Goal: Information Seeking & Learning: Learn about a topic

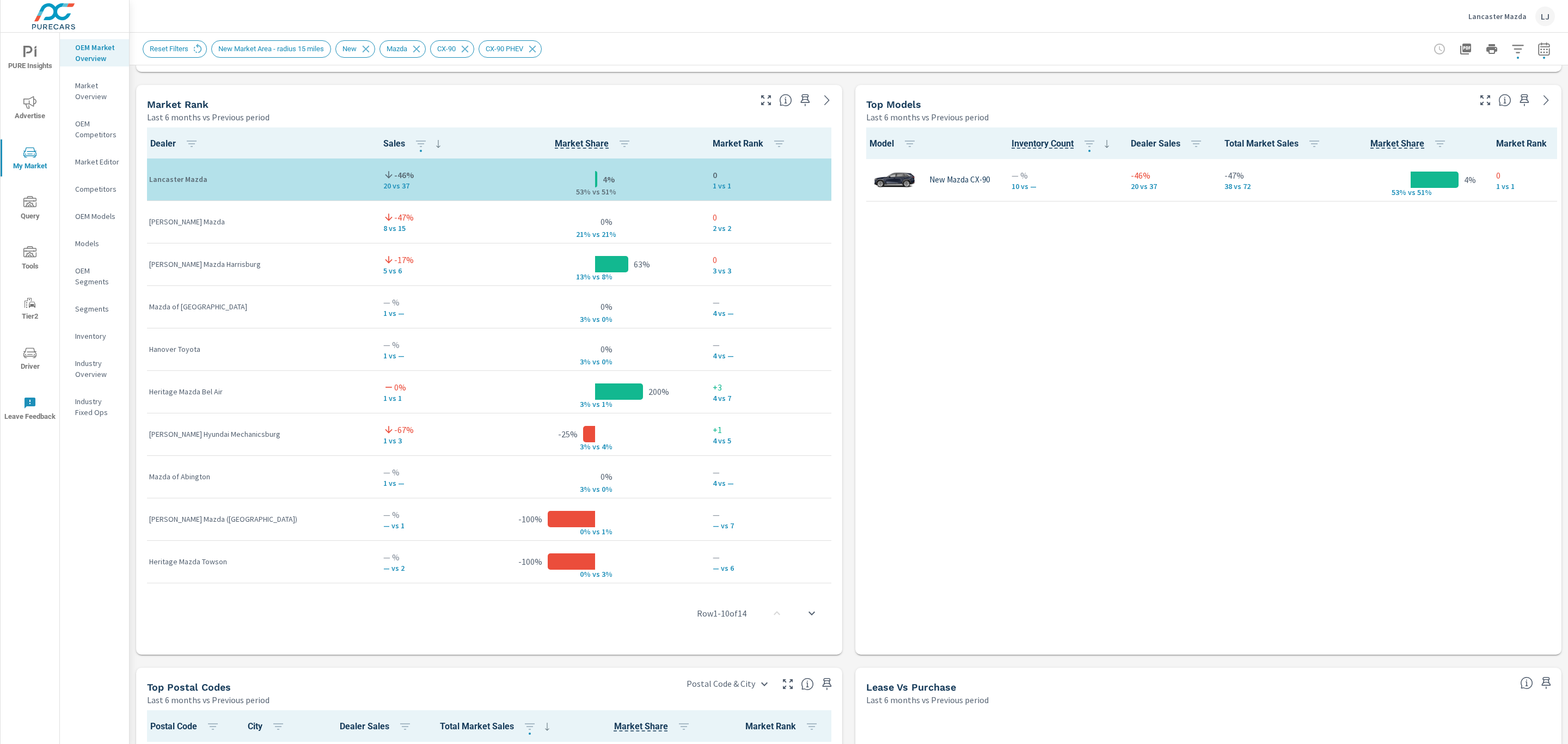
scroll to position [1, 0]
click at [25, 61] on span "PURE Insights" at bounding box center [30, 59] width 52 height 27
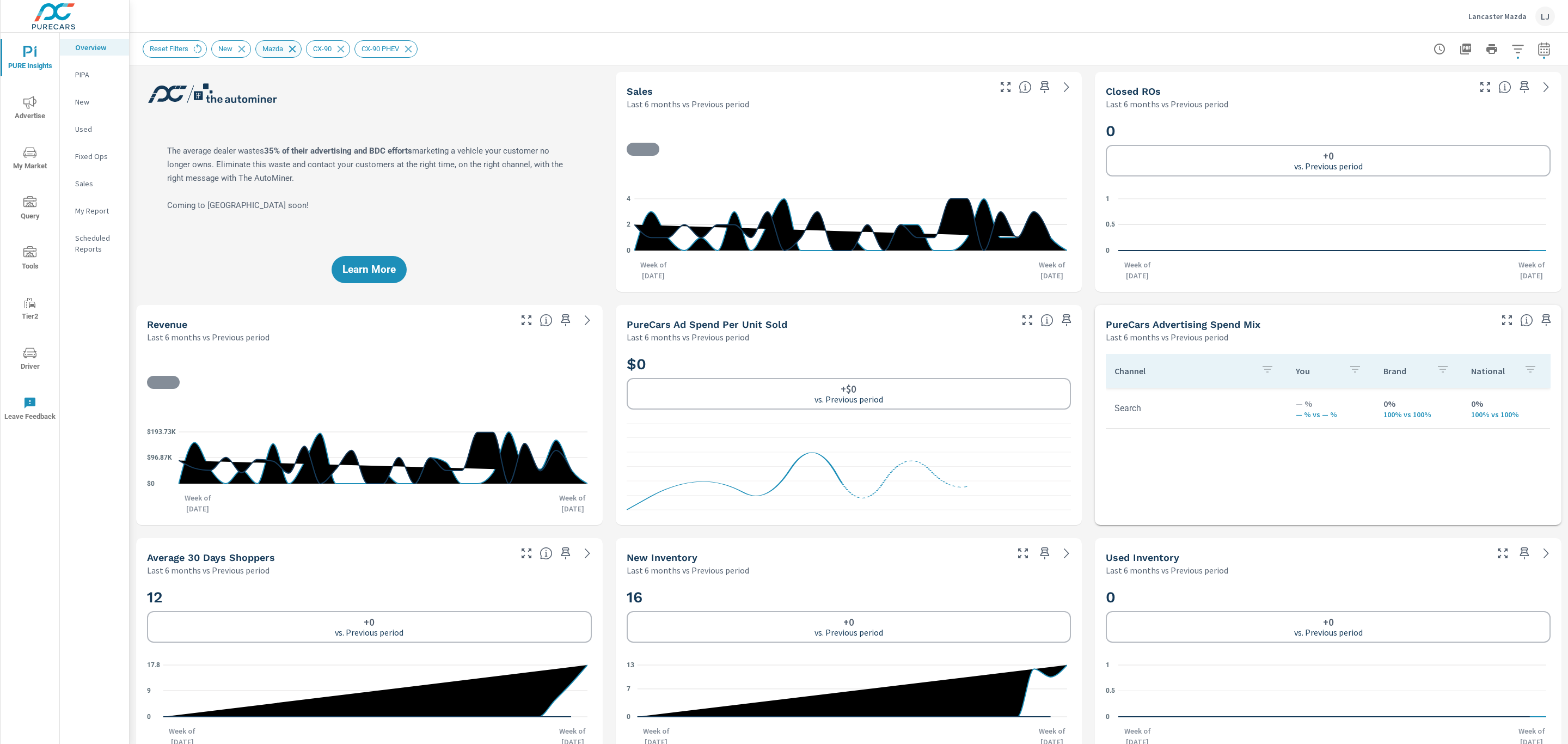
click at [287, 51] on icon at bounding box center [292, 49] width 12 height 12
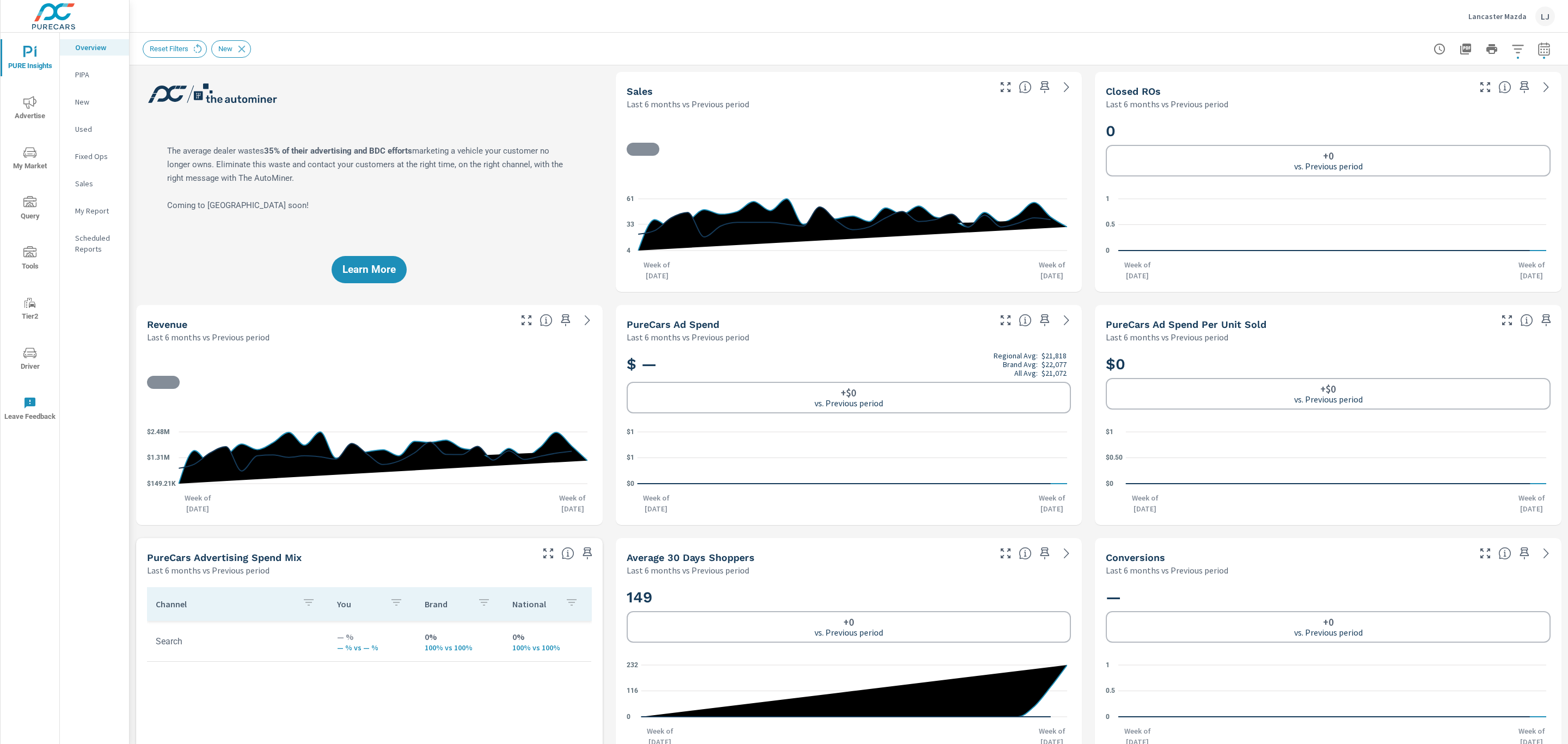
scroll to position [288, 0]
click at [190, 48] on div "Reset Filters" at bounding box center [175, 49] width 64 height 17
click at [200, 51] on icon at bounding box center [197, 49] width 12 height 12
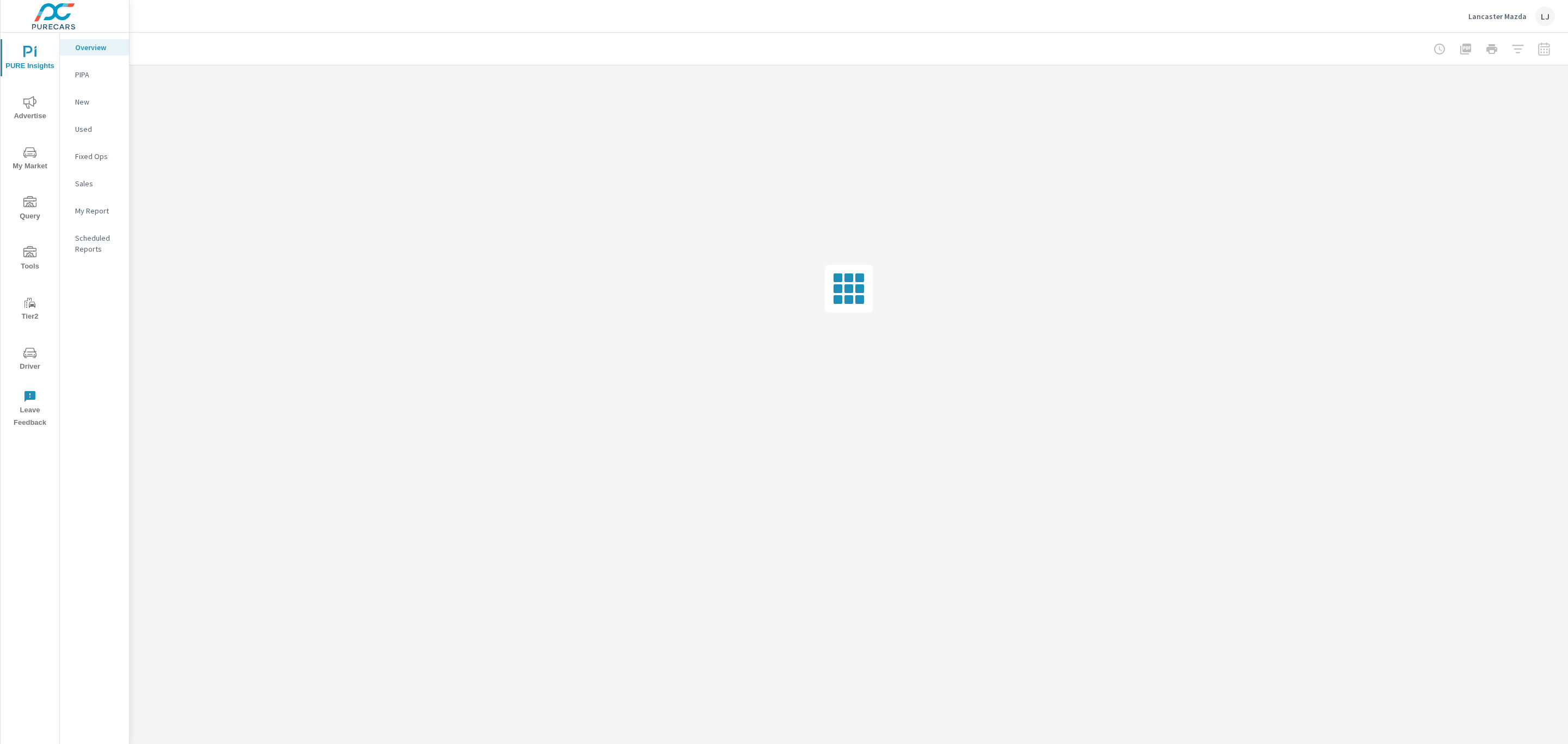
click at [1547, 48] on div at bounding box center [1492, 49] width 127 height 22
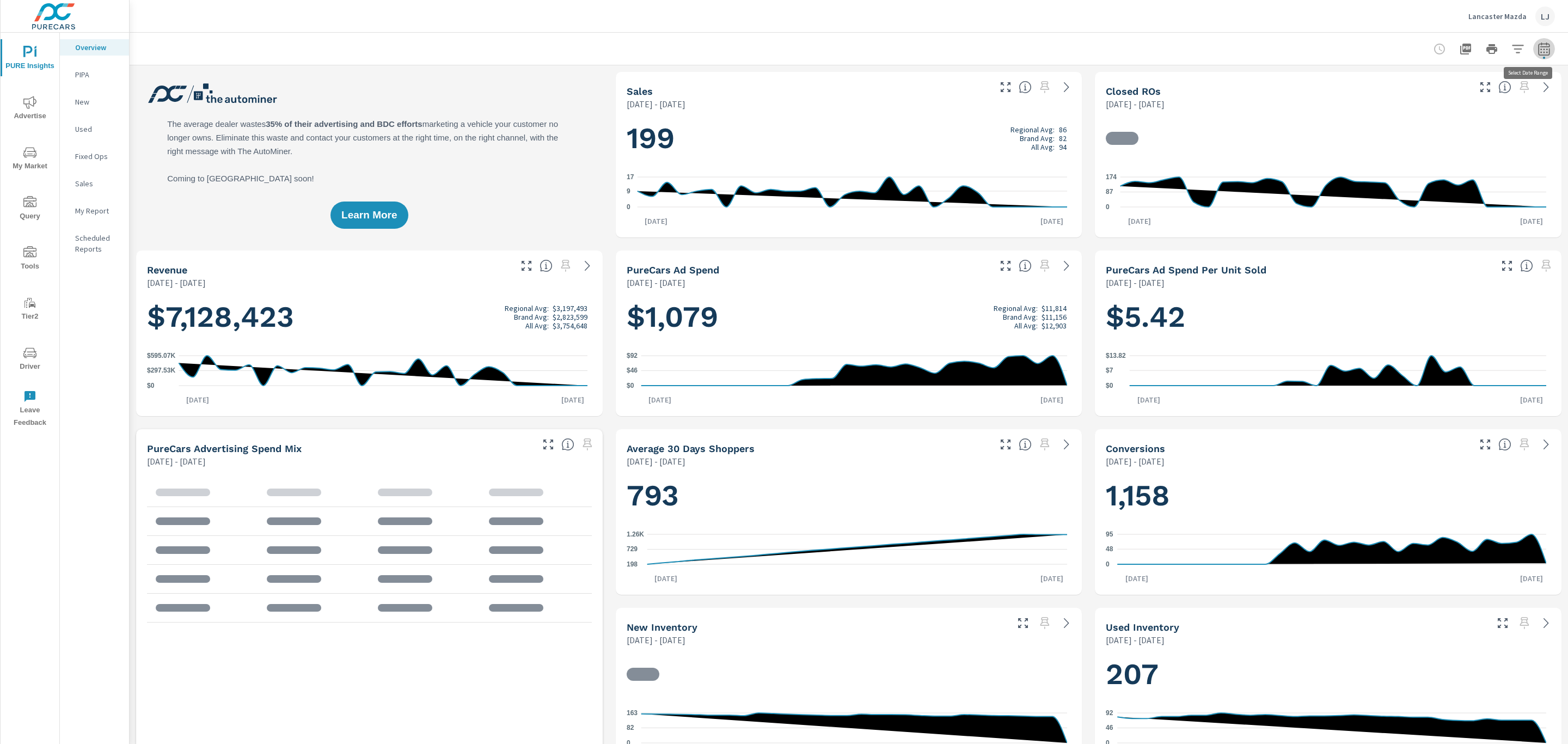
click at [1537, 53] on icon "button" at bounding box center [1544, 49] width 13 height 13
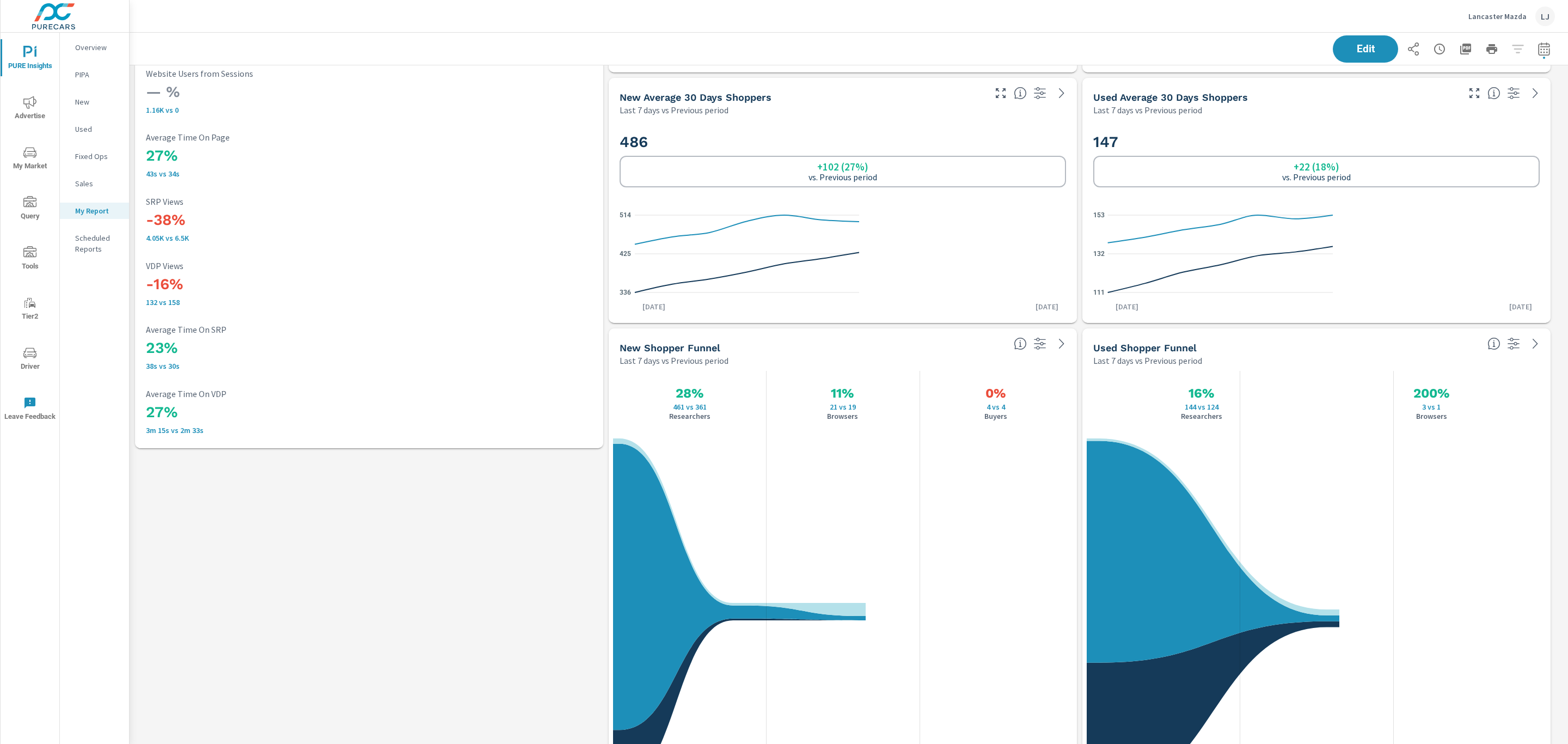
scroll to position [2408, 1448]
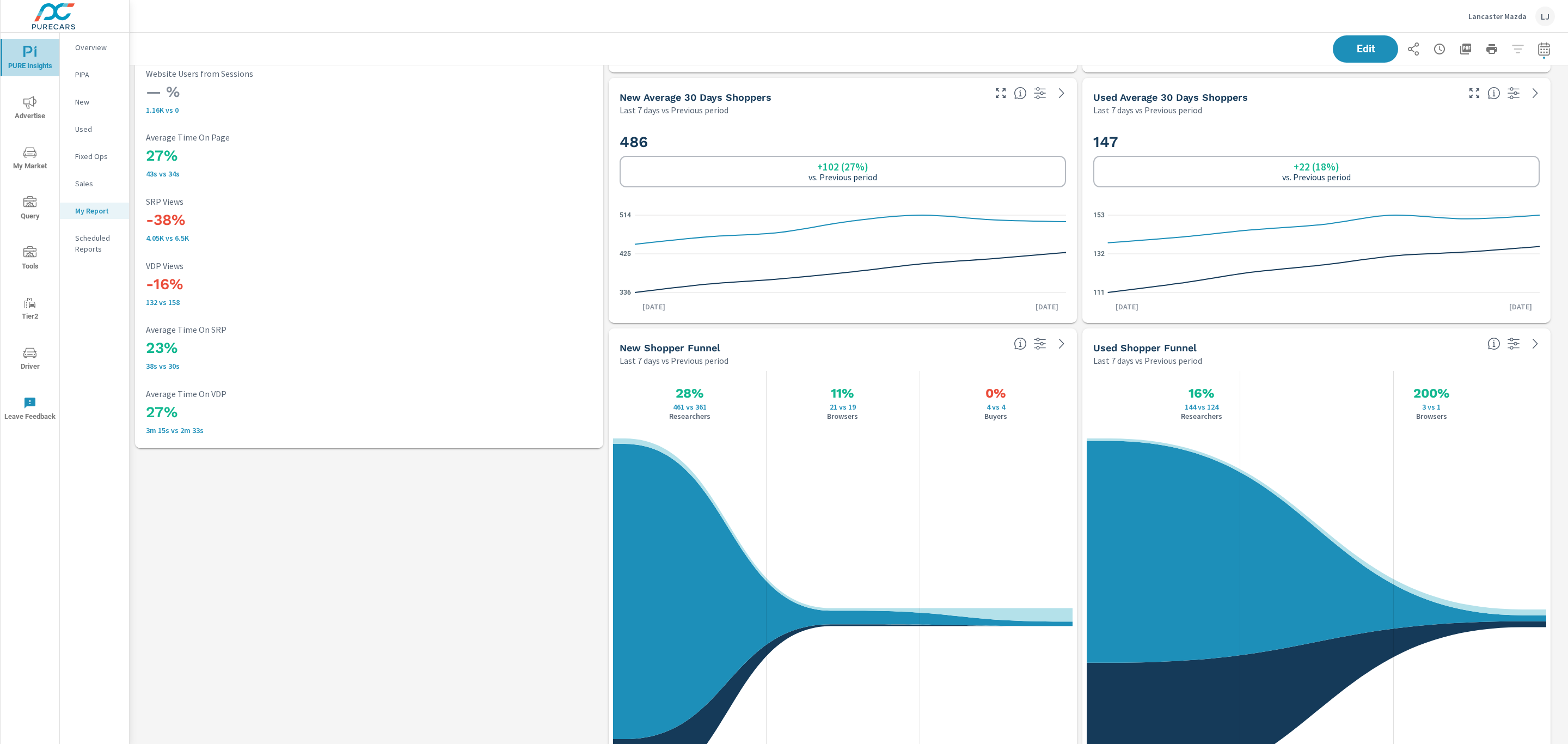
click at [26, 53] on icon "nav menu" at bounding box center [28, 51] width 9 height 12
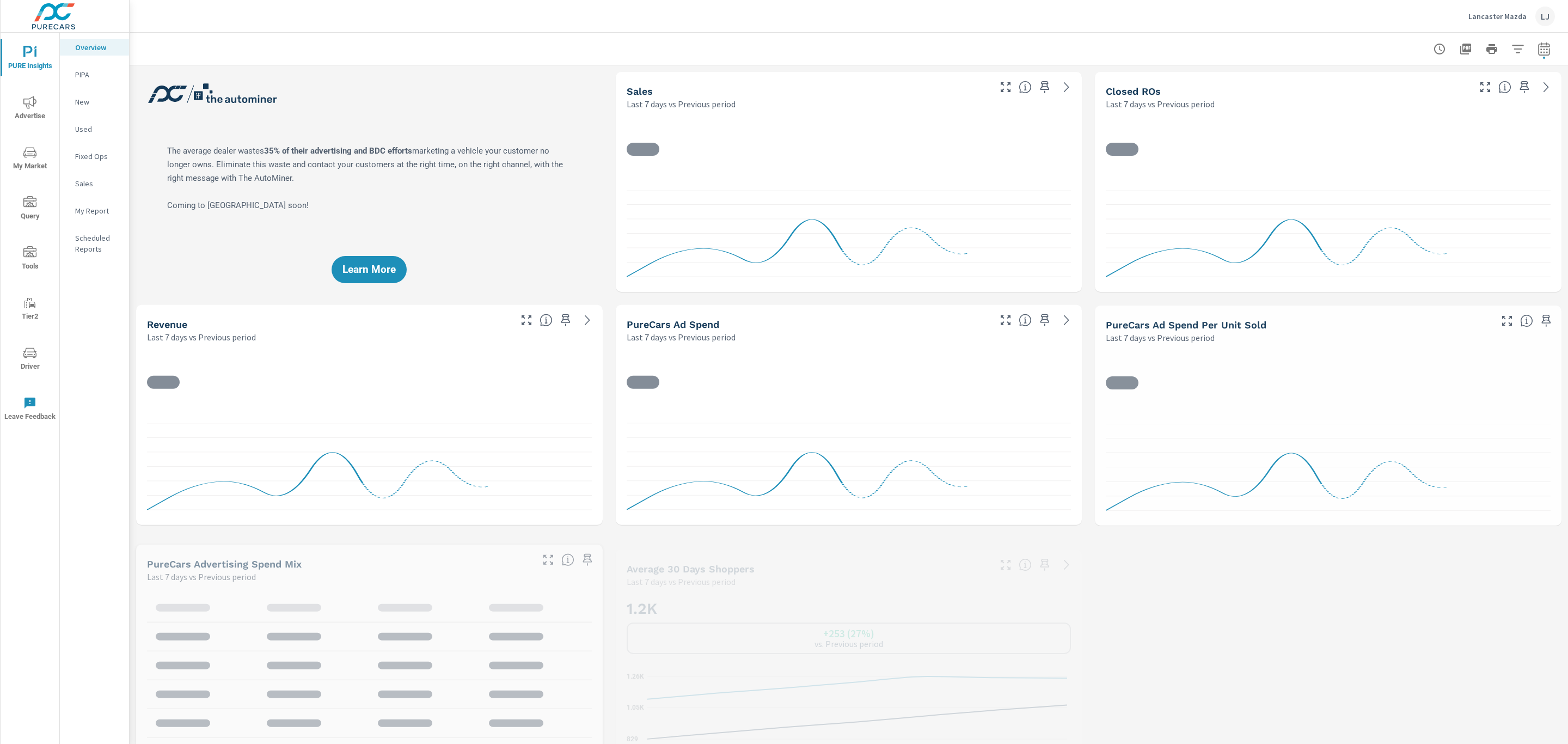
click at [22, 108] on span "Advertise" at bounding box center [30, 109] width 52 height 27
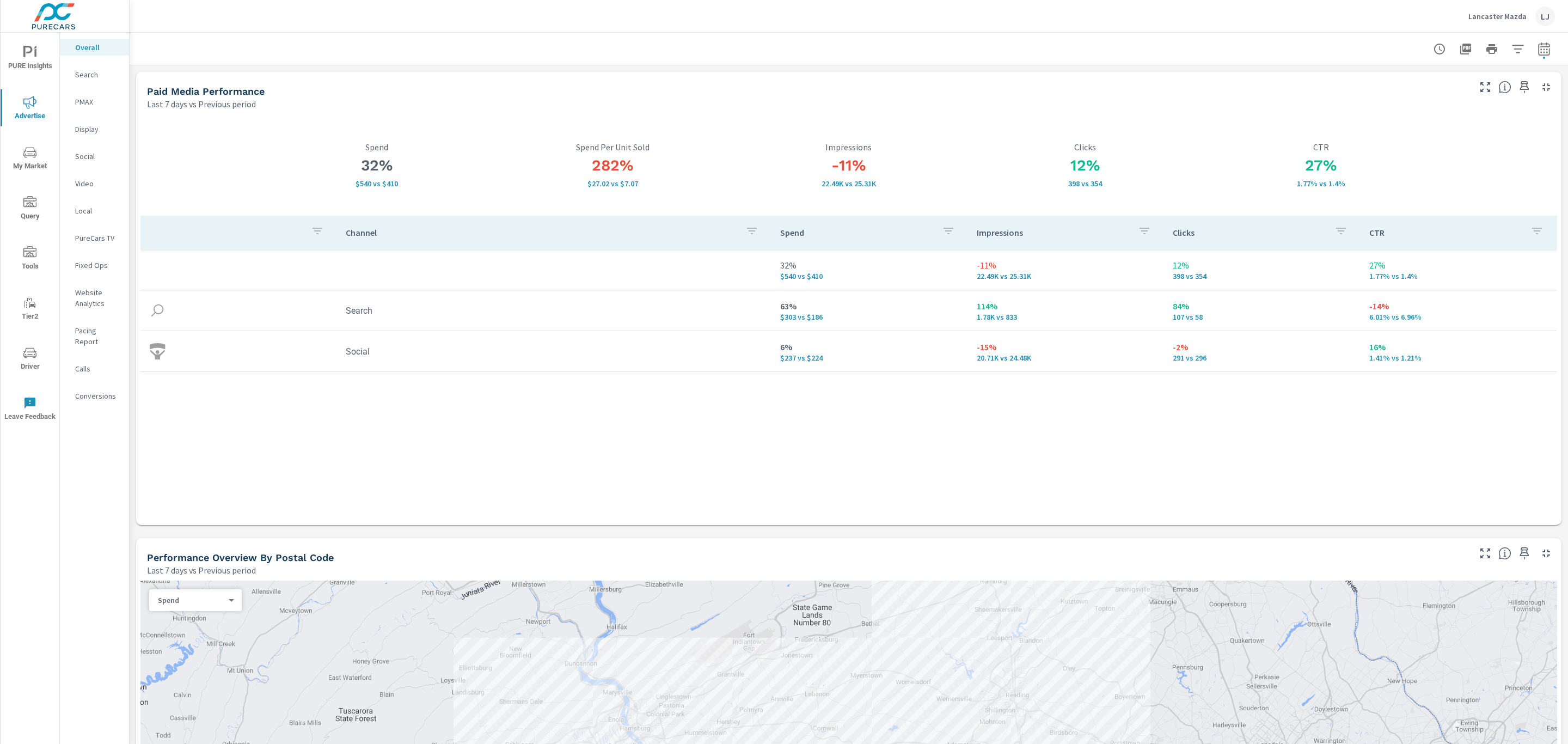
click at [37, 157] on span "My Market" at bounding box center [30, 159] width 52 height 27
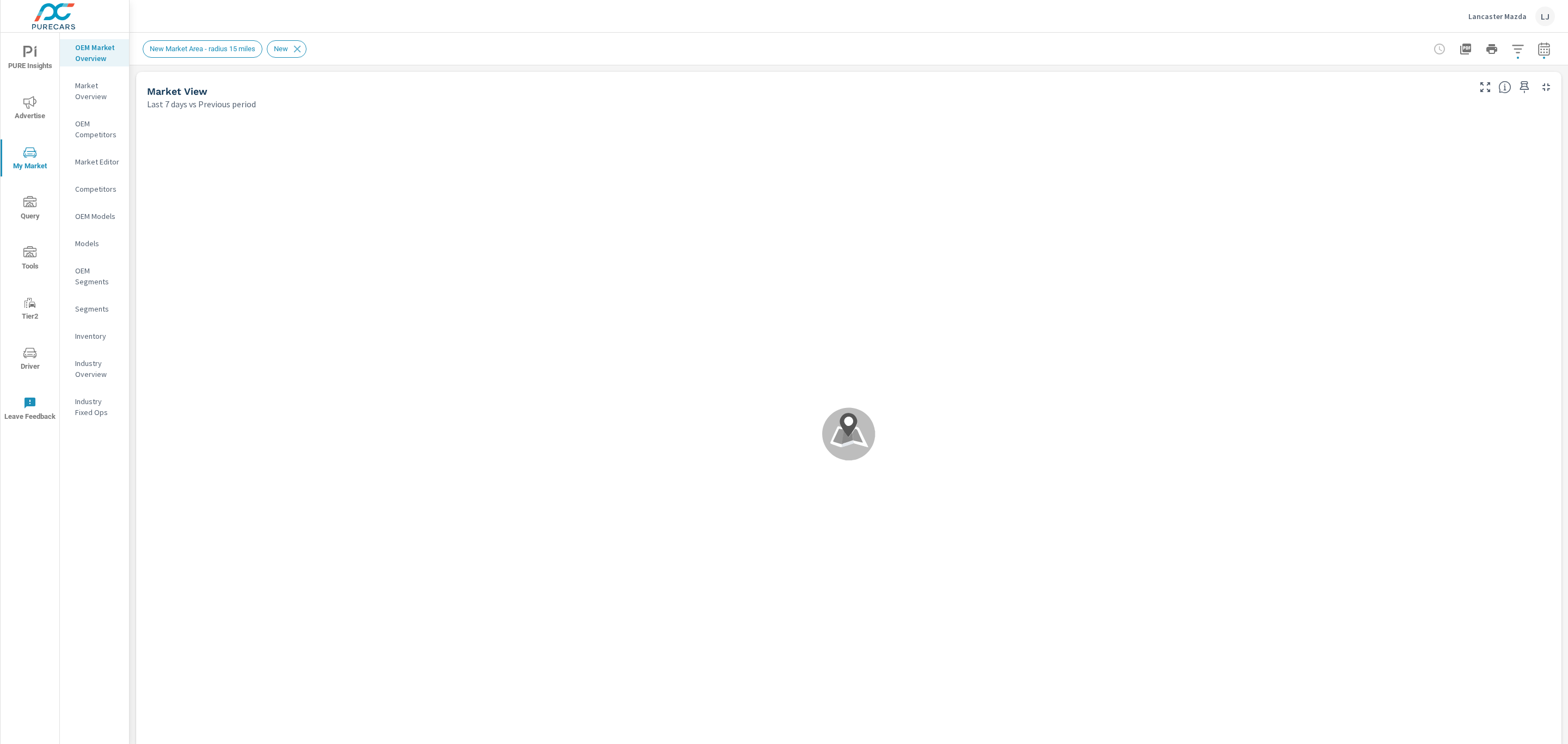
click at [39, 56] on span "PURE Insights" at bounding box center [30, 59] width 52 height 27
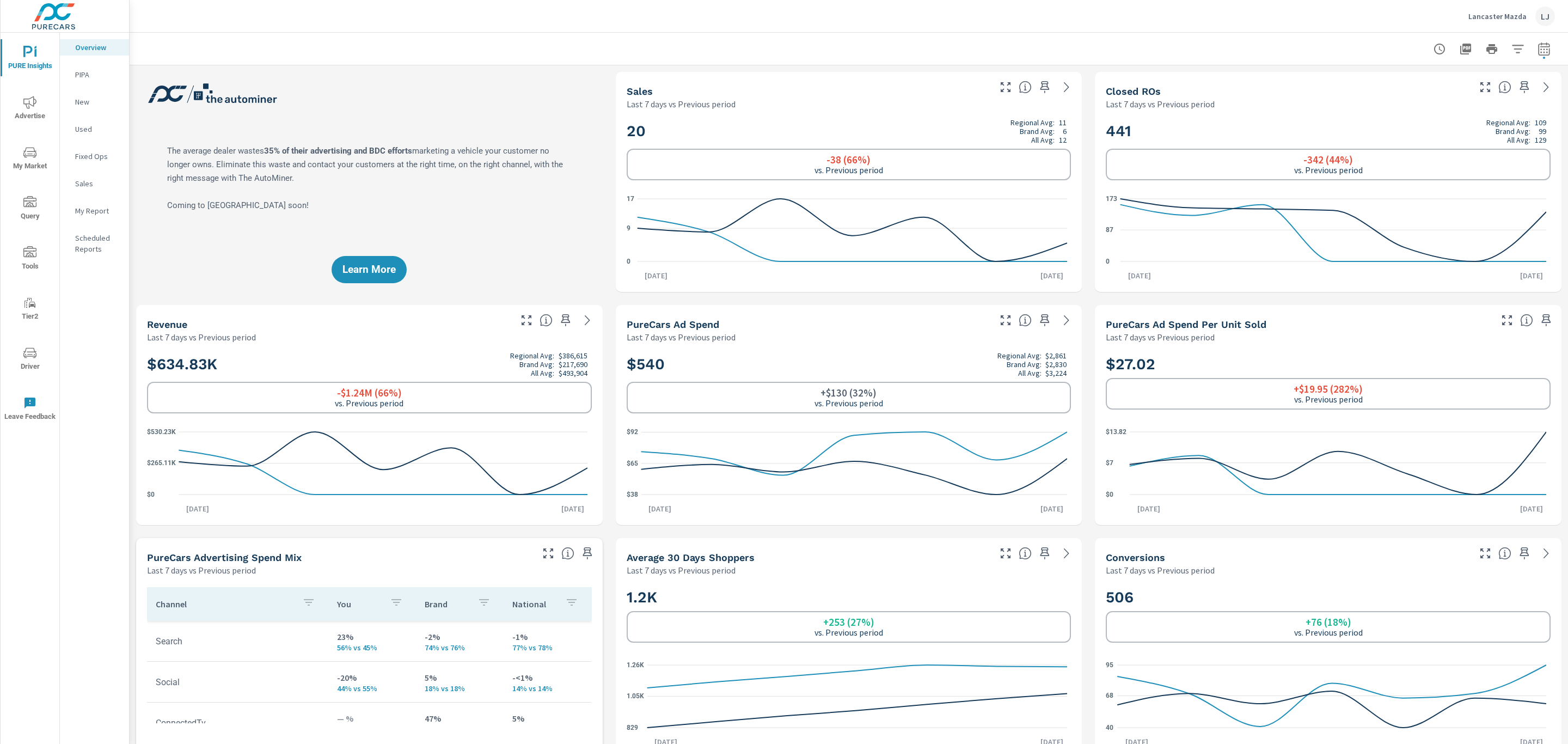
click at [1538, 55] on icon "button" at bounding box center [1544, 48] width 12 height 13
select select "Last 7 days"
select select "Previous period"
click at [1455, 87] on select "Custom [DATE] Last week Last 7 days Last 14 days Last 30 days Last 45 days Last…" at bounding box center [1445, 94] width 109 height 22
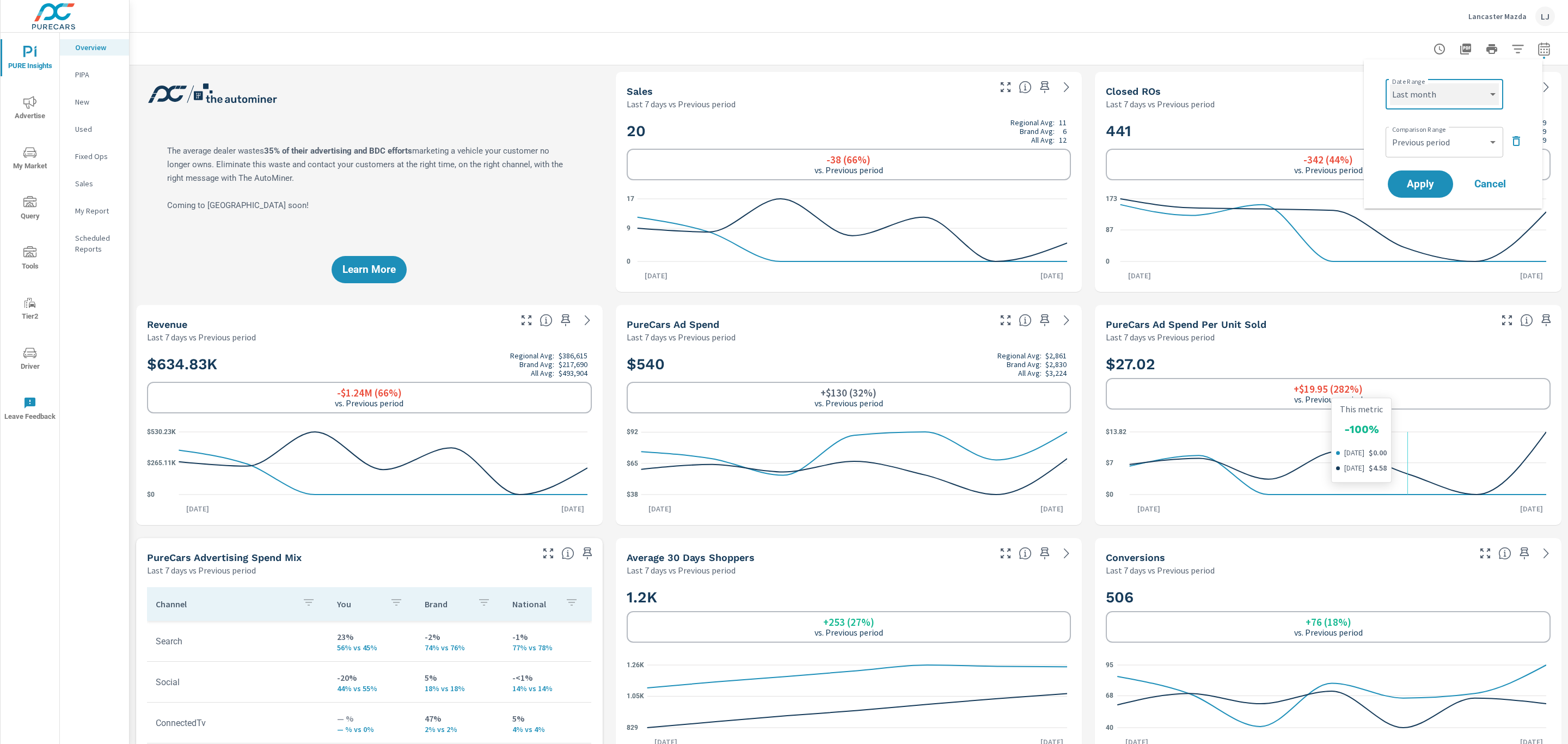
click at [1390, 84] on select "Custom [DATE] Last week Last 7 days Last 14 days Last 30 days Last 45 days Last…" at bounding box center [1445, 94] width 109 height 22
select select "Last month"
click at [1487, 141] on select "Custom Previous period Previous month Previous year" at bounding box center [1445, 142] width 109 height 22
click at [1494, 139] on select "Custom Previous period Previous month Previous year" at bounding box center [1445, 142] width 109 height 22
click at [1487, 141] on select "Custom Previous period Previous month Previous year" at bounding box center [1445, 142] width 109 height 22
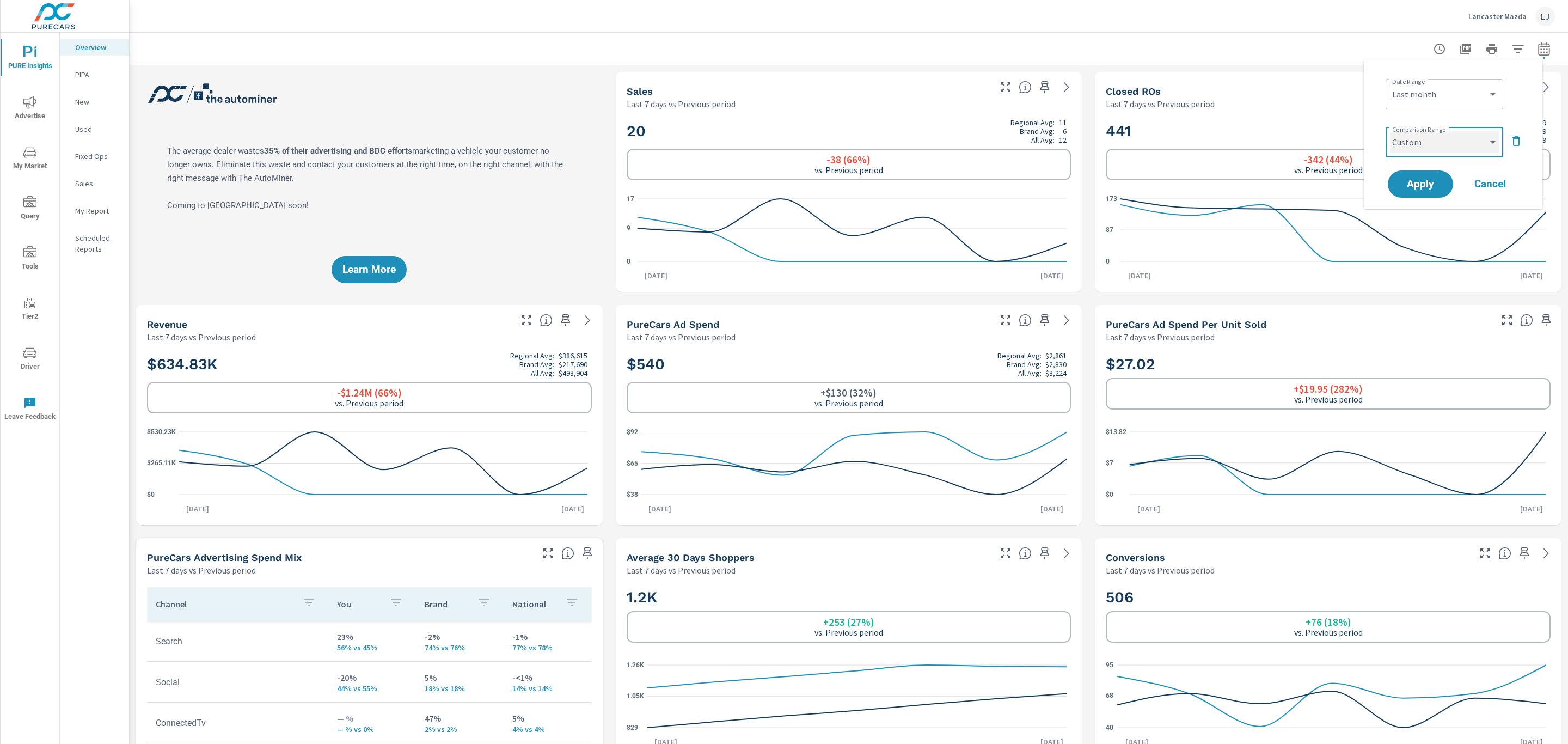
click at [1390, 131] on select "Custom Previous period Previous month Previous year" at bounding box center [1445, 142] width 109 height 22
click at [1462, 85] on select "Custom [DATE] Last week Last 7 days Last 14 days Last 30 days Last 45 days Last…" at bounding box center [1444, 94] width 118 height 22
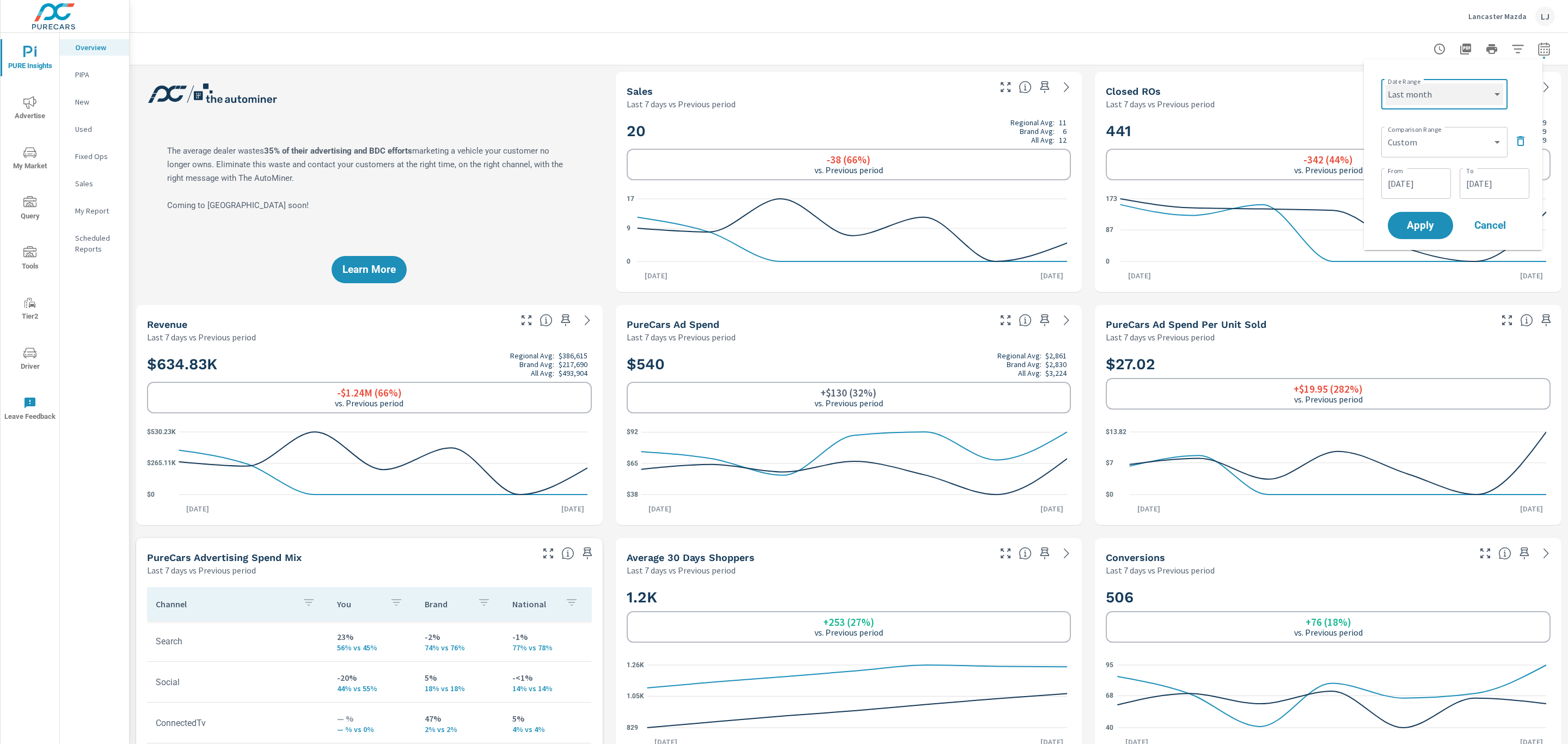
click at [1386, 84] on select "Custom [DATE] Last week Last 7 days Last 14 days Last 30 days Last 45 days Last…" at bounding box center [1444, 94] width 118 height 22
click at [1429, 159] on div "Comparison Range Custom Previous period Previous month Previous year ​" at bounding box center [1455, 141] width 148 height 37
click at [1430, 144] on select "Custom Previous period Previous month Previous year" at bounding box center [1444, 142] width 118 height 22
click at [1386, 131] on select "Custom Previous period Previous month Previous year" at bounding box center [1444, 142] width 118 height 22
select select "Previous period"
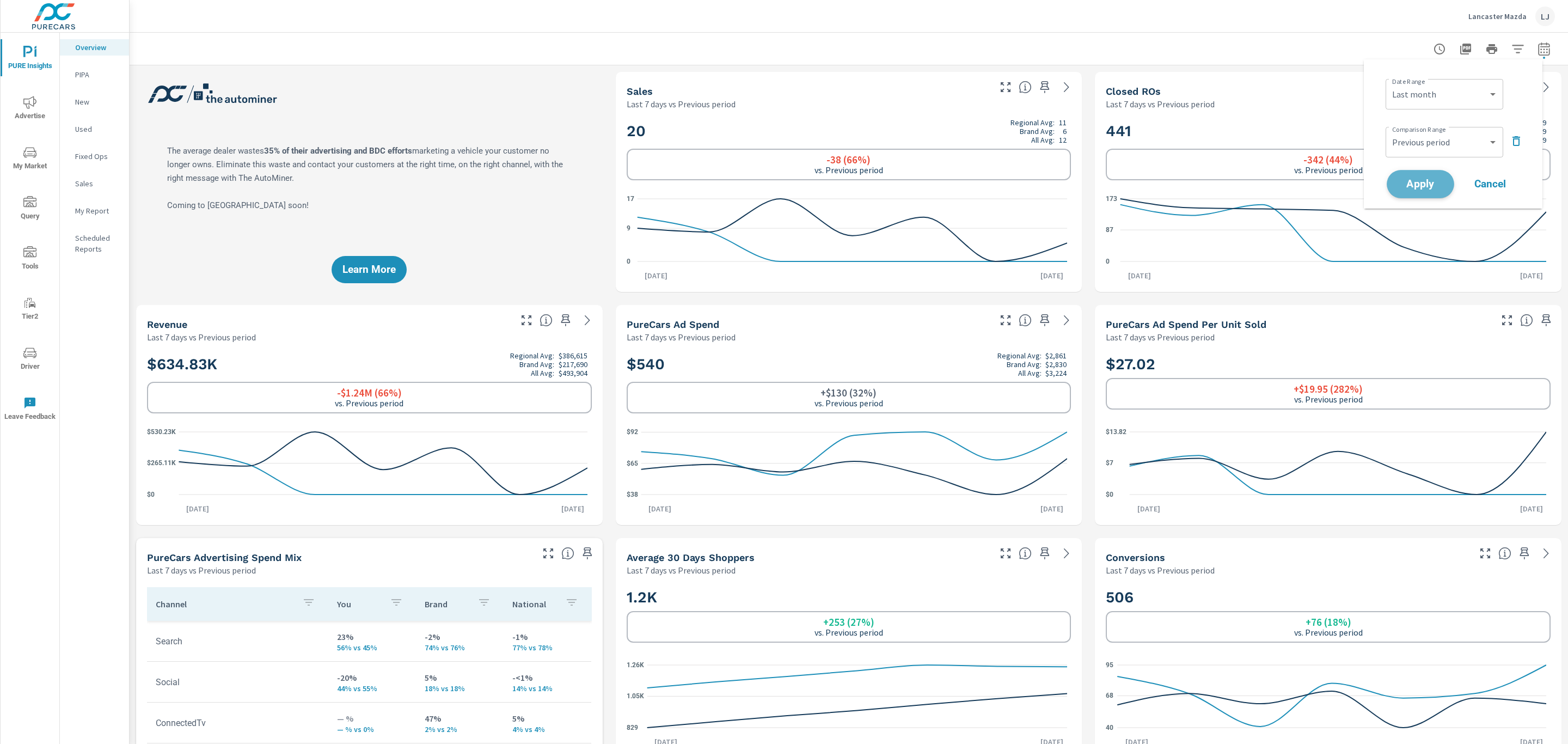
click at [1429, 182] on span "Apply" at bounding box center [1420, 184] width 44 height 10
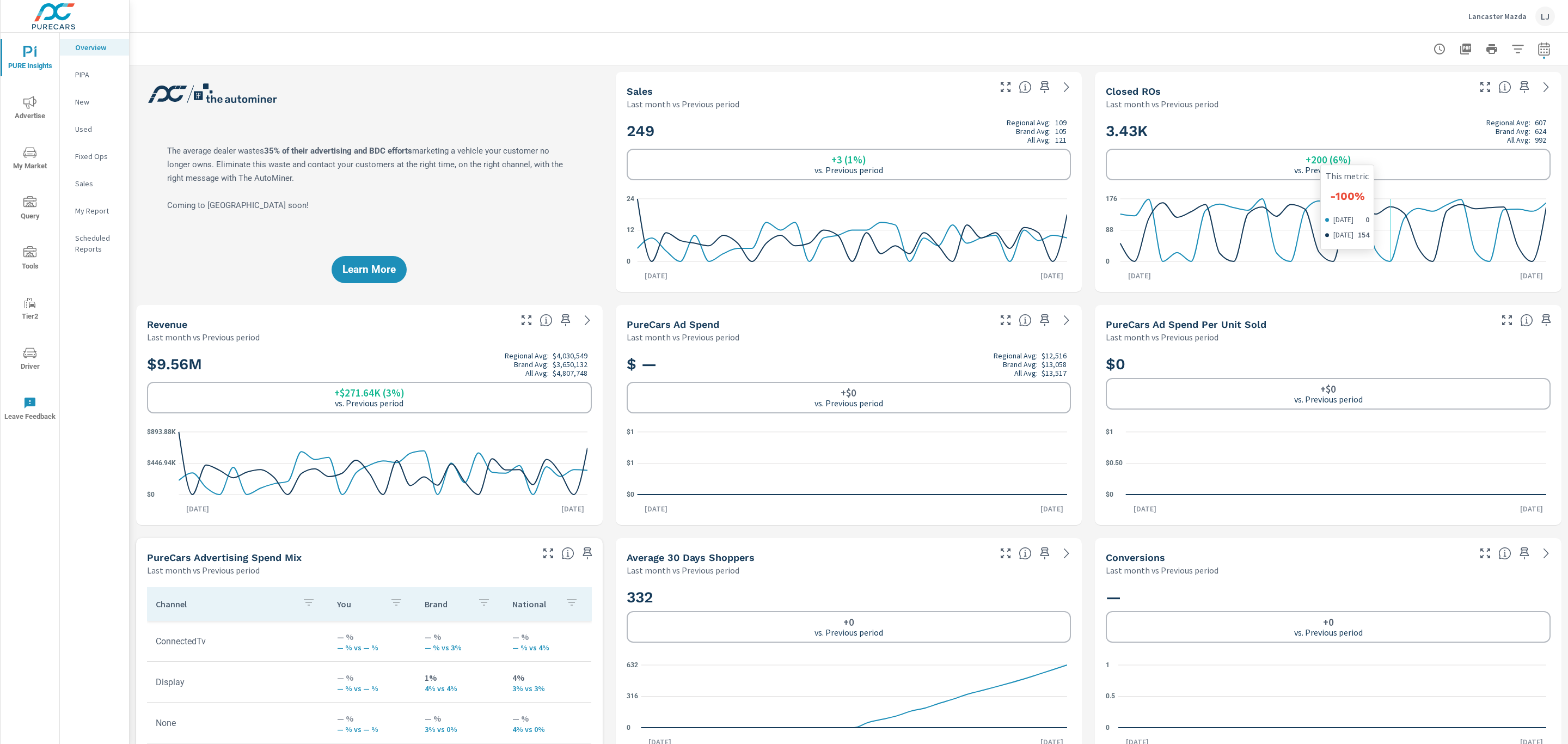
scroll to position [288, 0]
